Goal: Task Accomplishment & Management: Complete application form

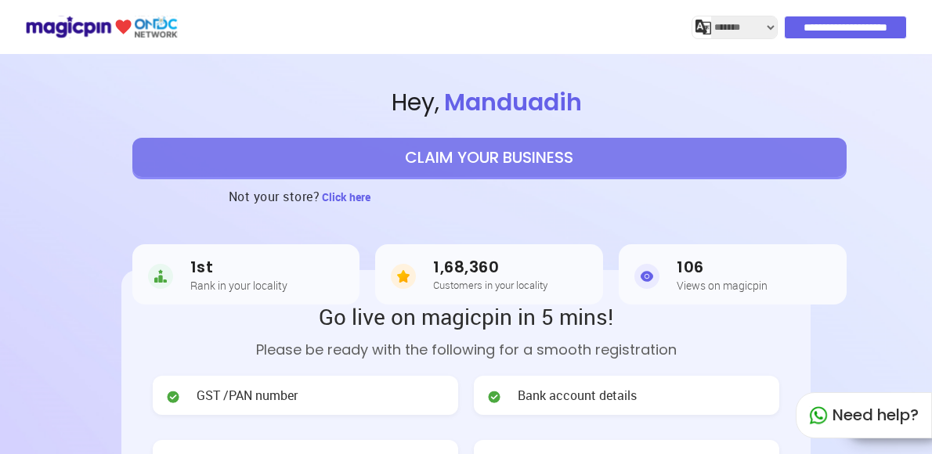
select select "*******"
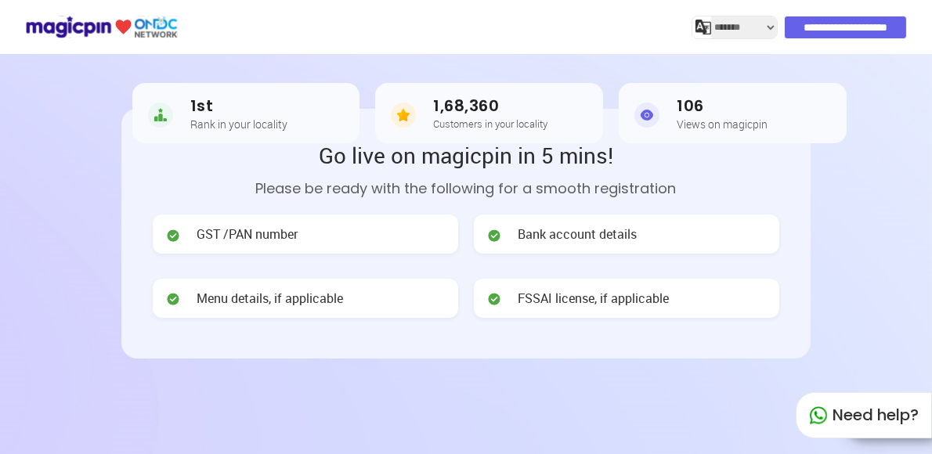
scroll to position [163, 0]
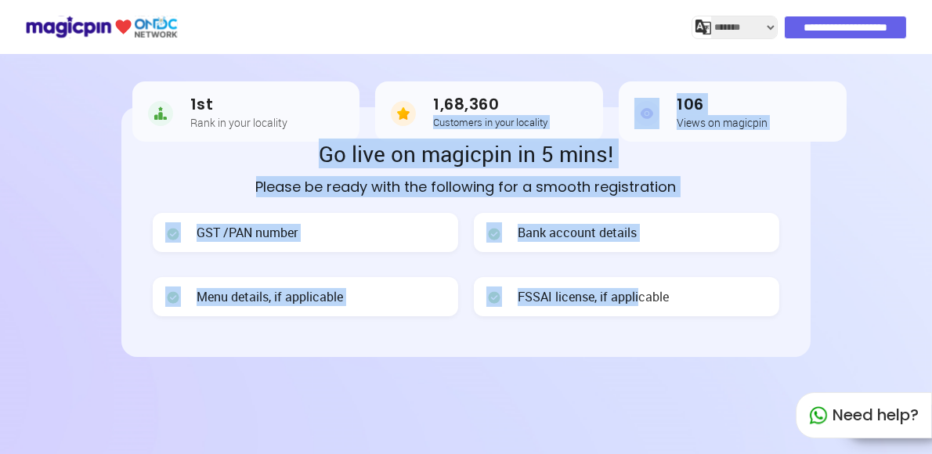
drag, startPoint x: 643, startPoint y: 351, endPoint x: 514, endPoint y: 106, distance: 276.9
click at [514, 106] on header "**********" at bounding box center [466, 217] width 932 height 666
click at [514, 106] on h3 "1,68,360" at bounding box center [490, 105] width 114 height 18
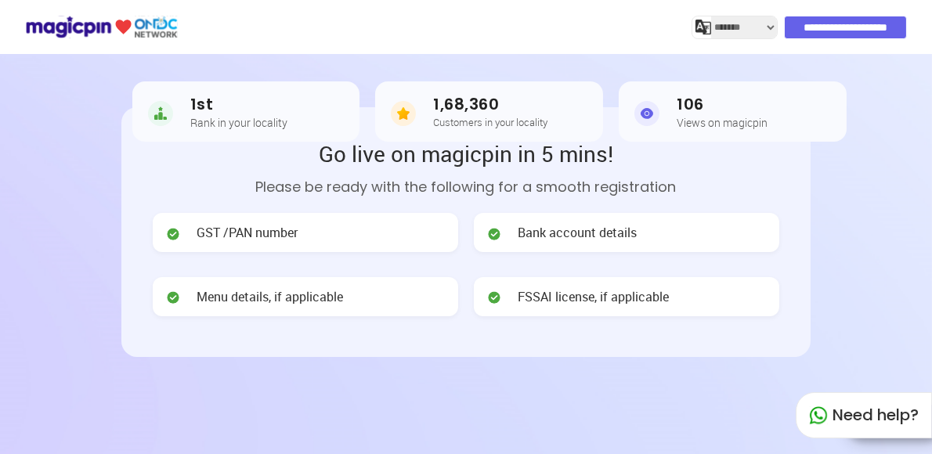
click at [514, 106] on h3 "1,68,360" at bounding box center [490, 105] width 114 height 18
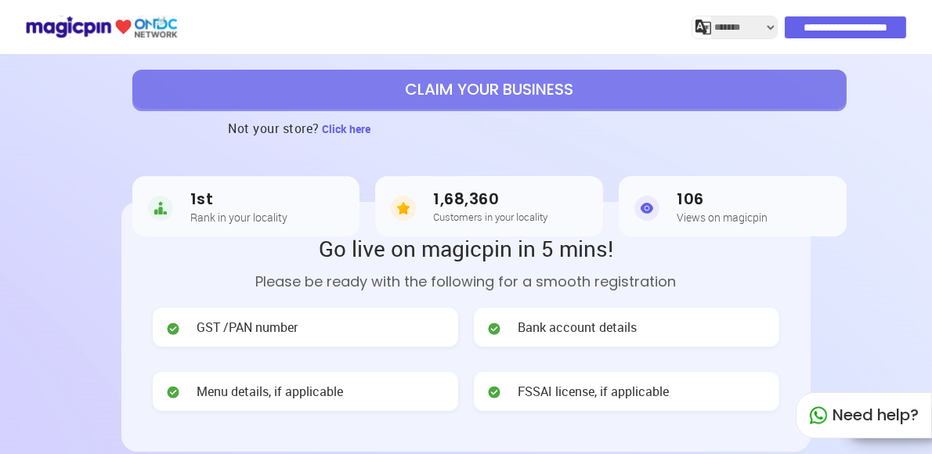
scroll to position [0, 0]
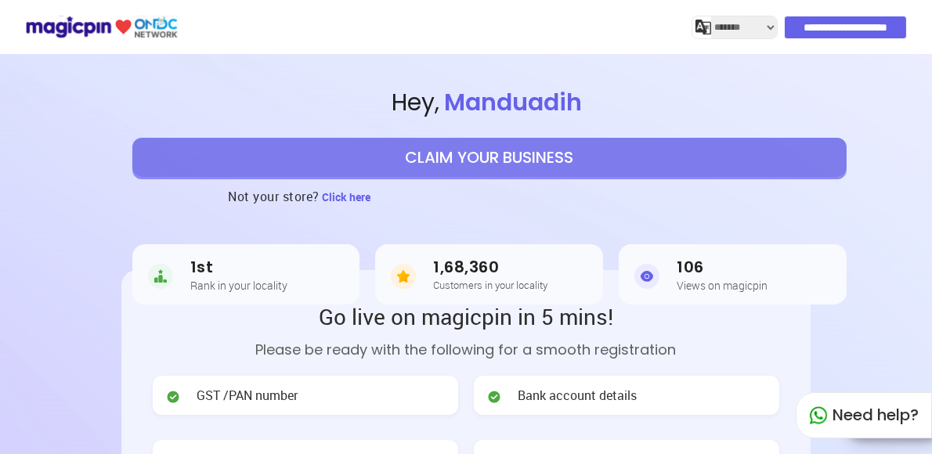
click at [690, 103] on span "Hey , [PERSON_NAME]" at bounding box center [490, 103] width 886 height 34
click at [726, 179] on div "Not your store? Click here" at bounding box center [490, 196] width 886 height 39
click at [704, 208] on div "Not your store? Click here" at bounding box center [490, 196] width 886 height 39
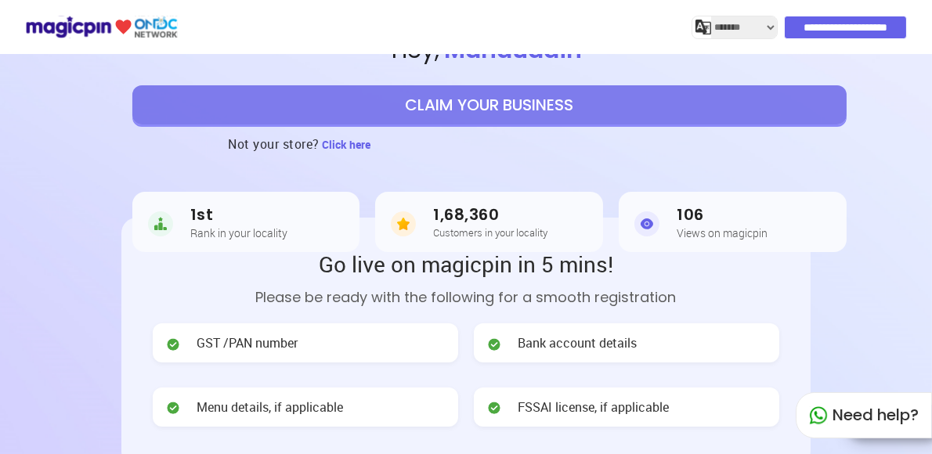
scroll to position [96, 0]
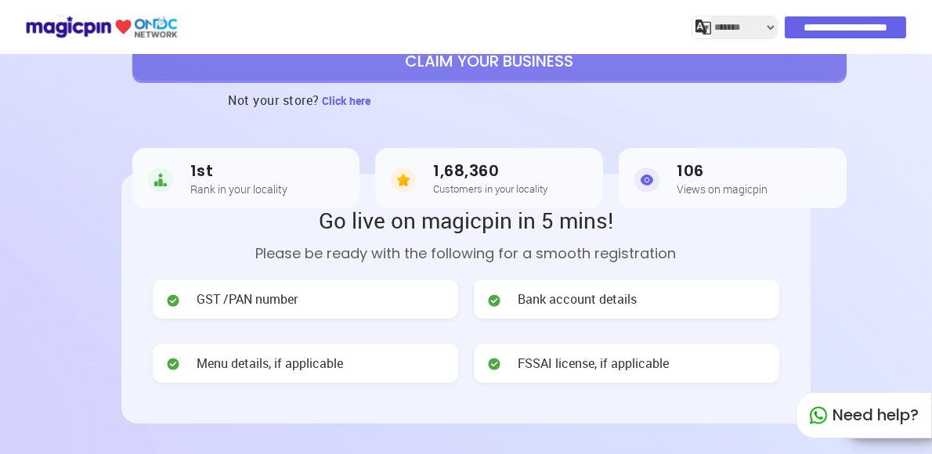
click at [767, 230] on h2 "Go live on magicpin in 5 mins!" at bounding box center [466, 220] width 627 height 30
click at [669, 146] on div "1st Rank in your locality 1,68,360 Customers in your locality 106 Views on magi…" at bounding box center [489, 178] width 715 height 117
click at [552, 124] on div "1st Rank in your locality 1,68,360 Customers in your locality 106 Views on magi…" at bounding box center [489, 178] width 715 height 117
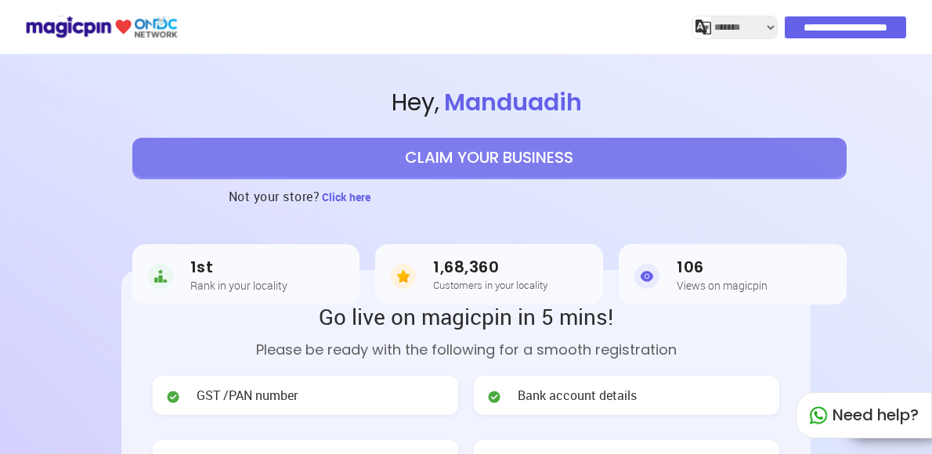
select select "*******"
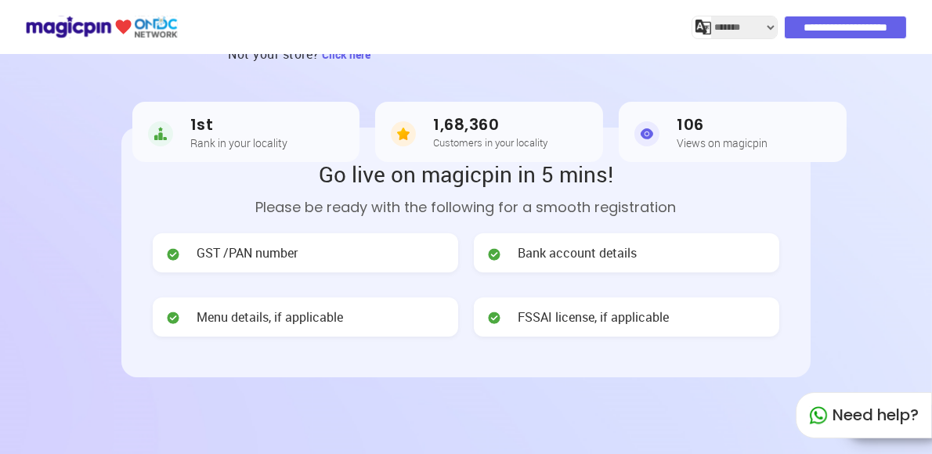
scroll to position [243, 0]
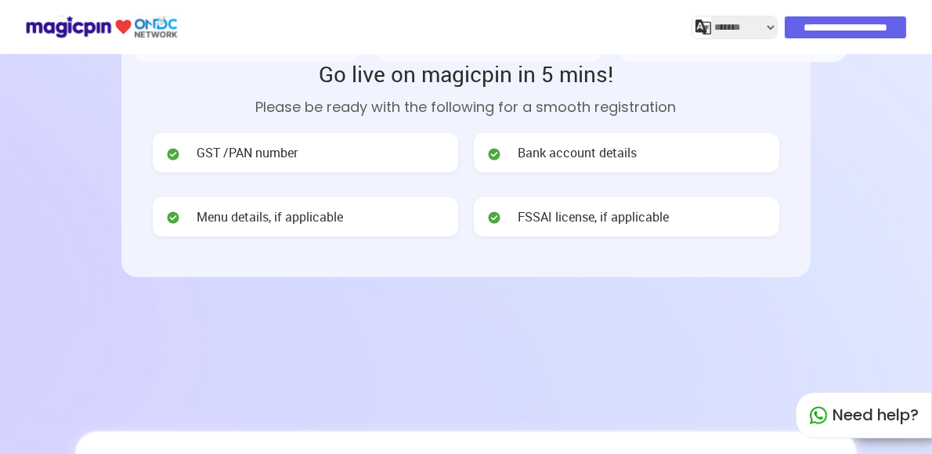
click at [625, 266] on div "Go live on magicpin in 5 mins! Please be ready with the following for a smooth …" at bounding box center [466, 151] width 690 height 249
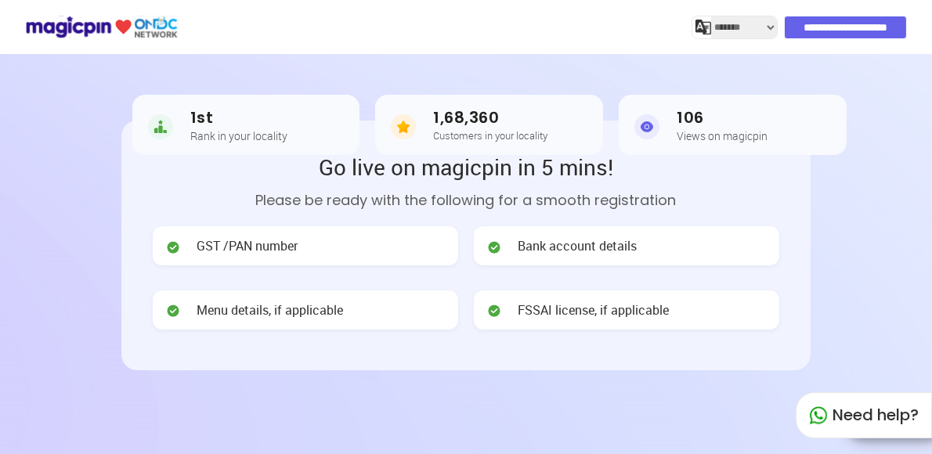
scroll to position [150, 0]
click at [759, 185] on div "Go live on magicpin in 5 mins! Please be ready with the following for a smooth …" at bounding box center [466, 245] width 627 height 186
click at [846, 176] on div "1st Rank in your locality 1,68,360 Customers in your locality 106 Views on magi…" at bounding box center [489, 125] width 715 height 117
click at [851, 63] on div "Not your store? Click here" at bounding box center [490, 46] width 886 height 39
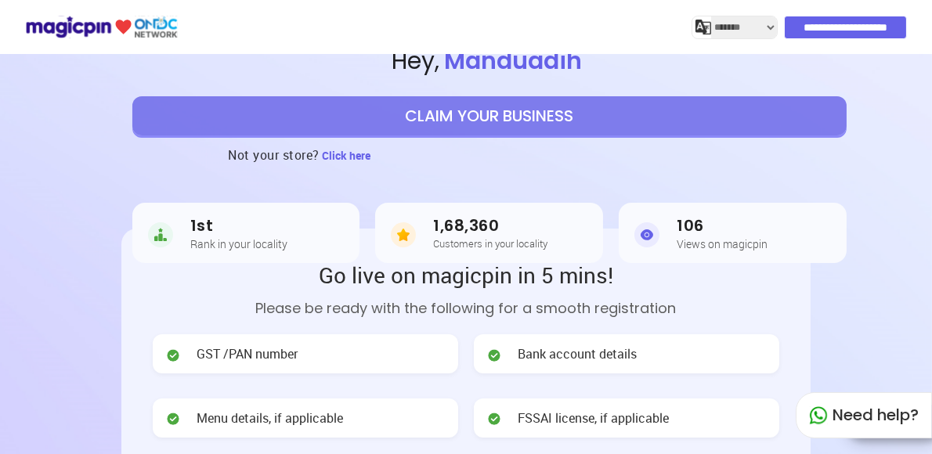
scroll to position [0, 0]
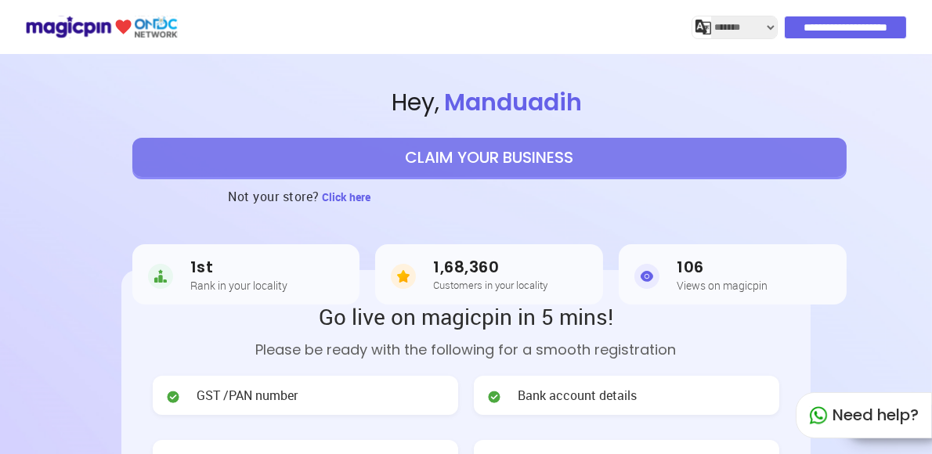
click at [486, 163] on button "CLAIM YOUR BUSINESS" at bounding box center [489, 157] width 715 height 39
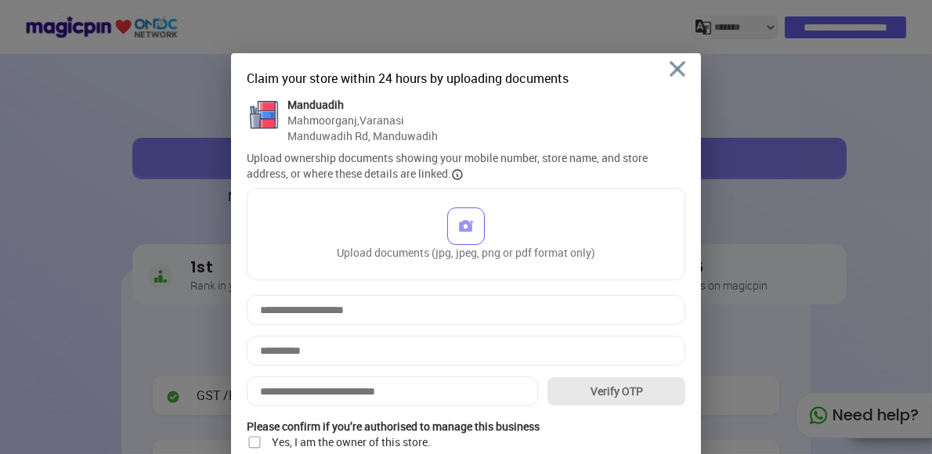
click at [685, 59] on div "Claim your store within 24 hours by uploading documents Manduadih Mahmoorganj ,…" at bounding box center [466, 284] width 470 height 463
click at [679, 68] on img at bounding box center [678, 69] width 16 height 16
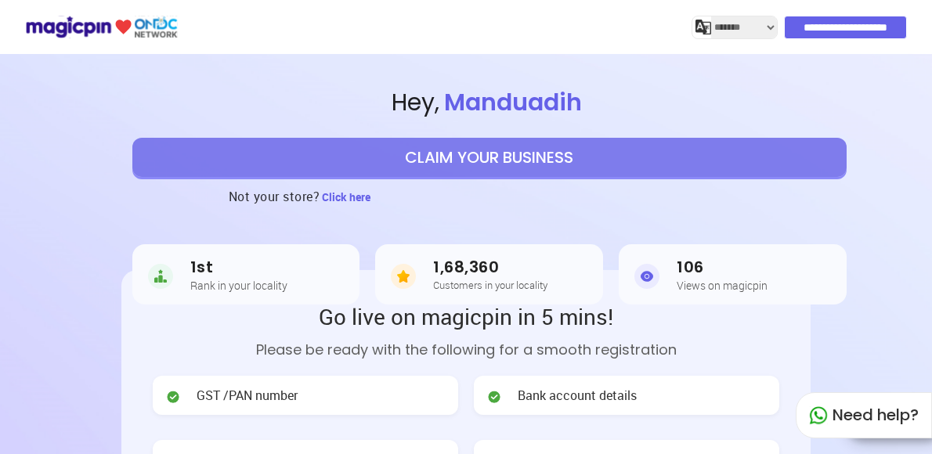
select select "*******"
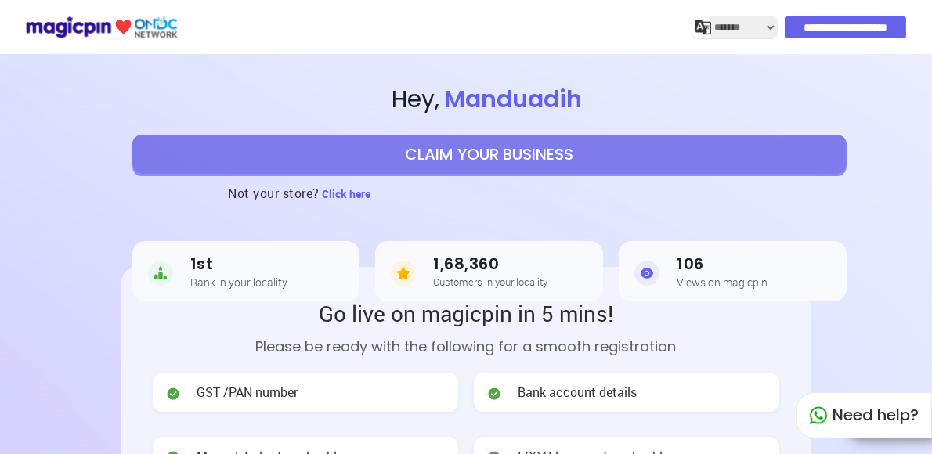
scroll to position [3, 0]
click at [574, 154] on button "CLAIM YOUR BUSINESS" at bounding box center [489, 154] width 715 height 39
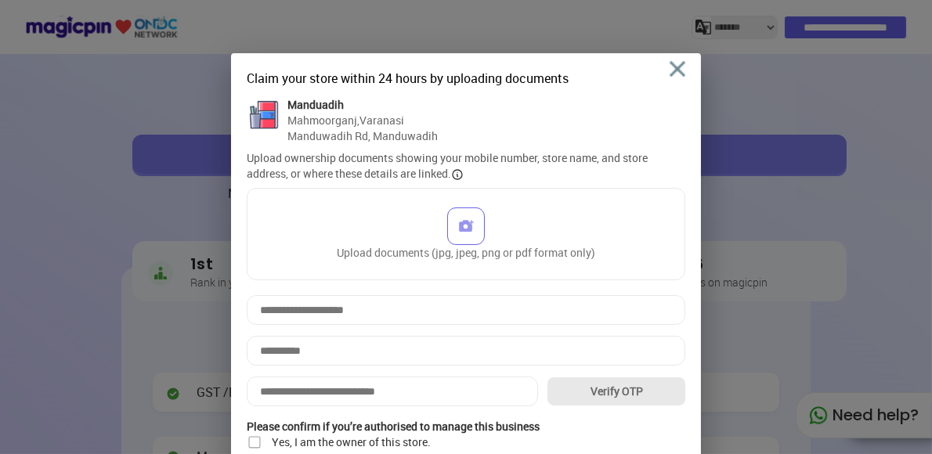
click at [675, 74] on img at bounding box center [678, 69] width 16 height 16
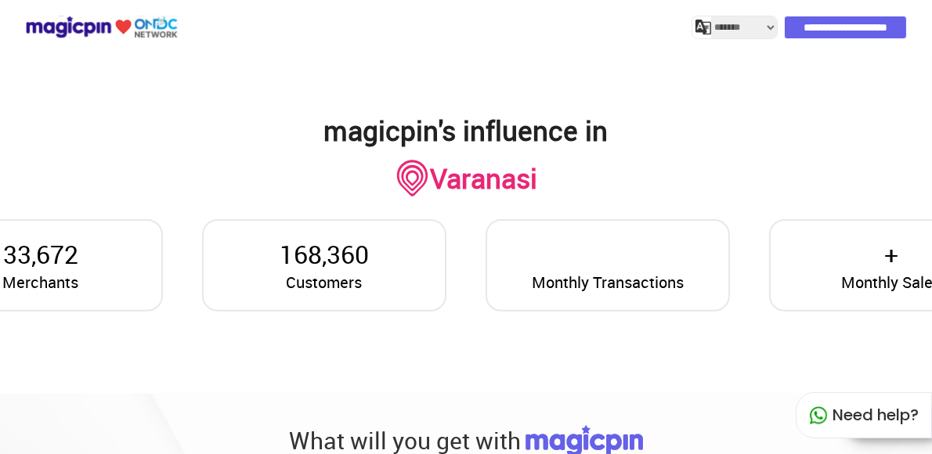
scroll to position [1185, 0]
